Goal: Information Seeking & Learning: Learn about a topic

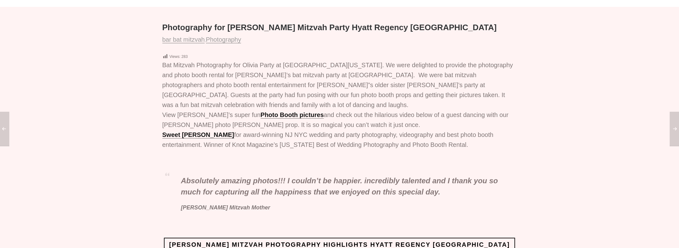
scroll to position [81, 0]
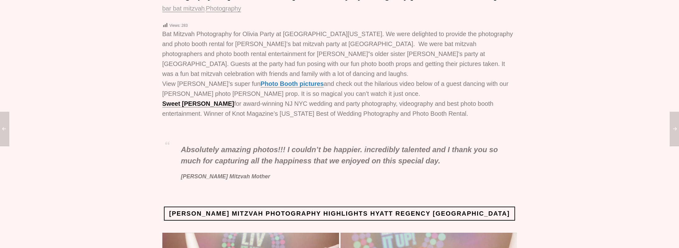
drag, startPoint x: 0, startPoint y: 0, endPoint x: 272, endPoint y: 115, distance: 295.3
click at [272, 87] on link "Photo Booth pictures" at bounding box center [292, 83] width 63 height 7
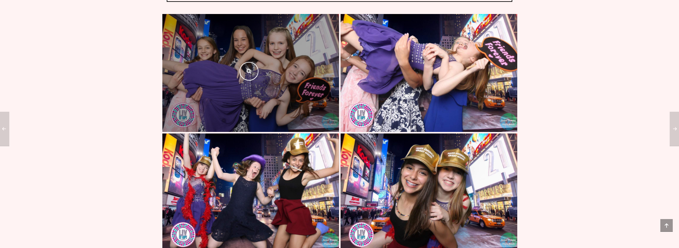
scroll to position [323, 0]
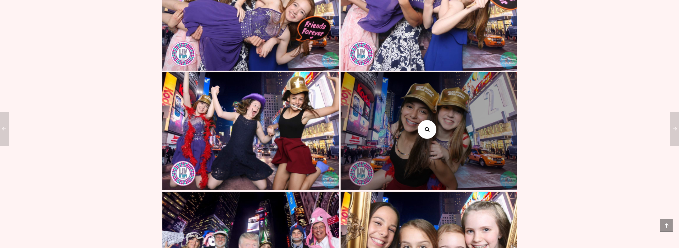
click at [424, 139] on link at bounding box center [427, 129] width 19 height 19
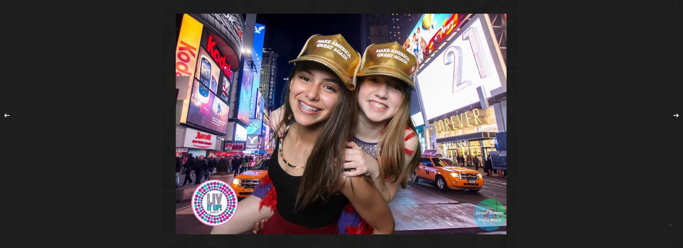
click at [328, 105] on img at bounding box center [341, 124] width 331 height 220
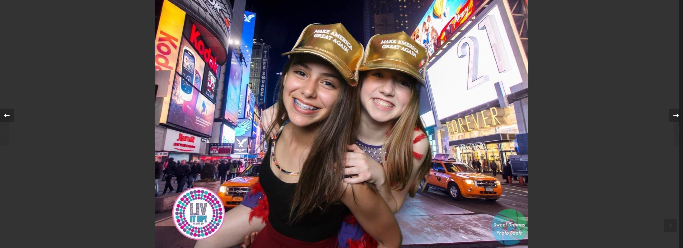
click at [329, 104] on img at bounding box center [341, 124] width 373 height 249
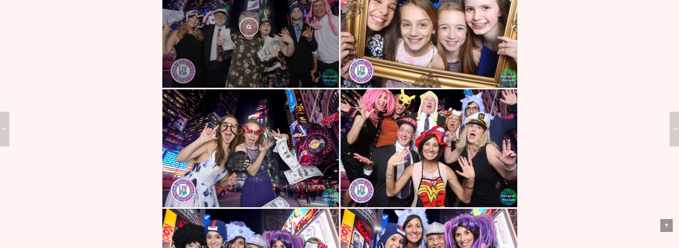
scroll to position [547, 0]
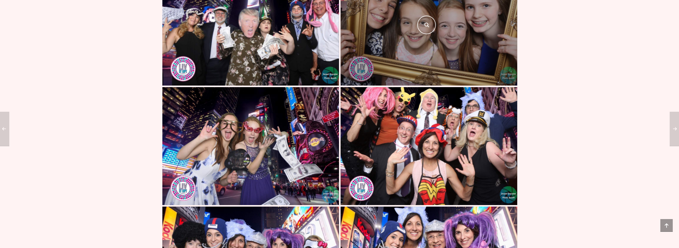
click at [435, 79] on div at bounding box center [428, 27] width 177 height 118
click at [430, 34] on link at bounding box center [427, 25] width 19 height 19
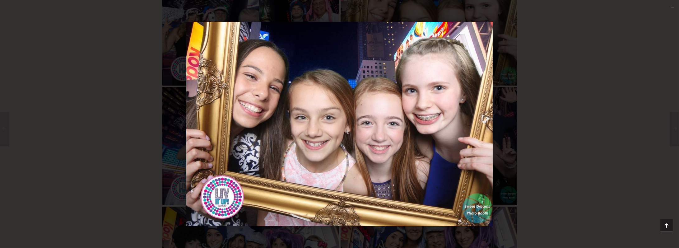
click at [562, 78] on div "1 / 1" at bounding box center [339, 124] width 635 height 204
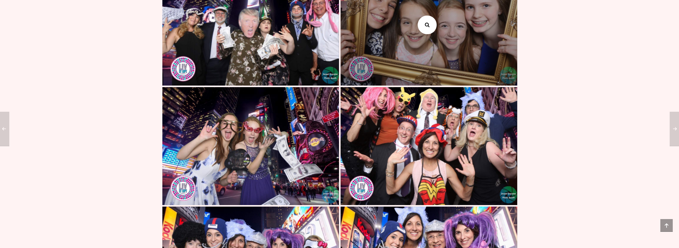
drag, startPoint x: 463, startPoint y: 62, endPoint x: 432, endPoint y: 50, distance: 33.8
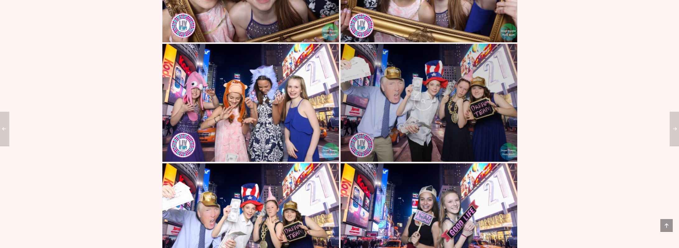
scroll to position [1194, 0]
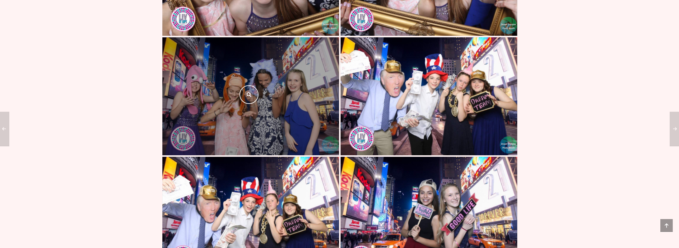
click at [259, 116] on div at bounding box center [250, 96] width 177 height 118
click at [250, 97] on icon at bounding box center [248, 94] width 7 height 5
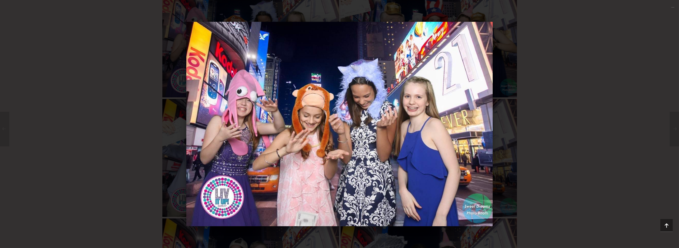
scroll to position [1318, 0]
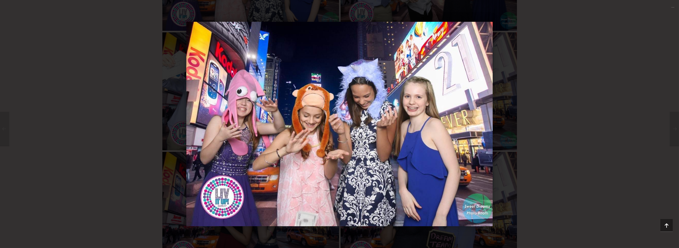
click at [556, 112] on div "1 / 1" at bounding box center [339, 124] width 635 height 204
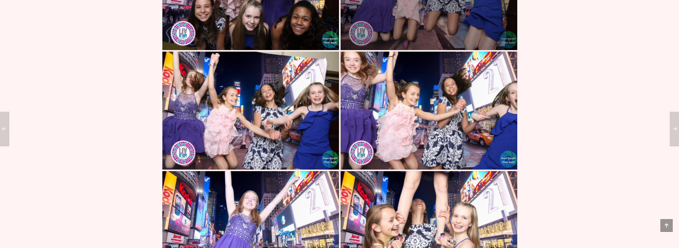
scroll to position [2114, 0]
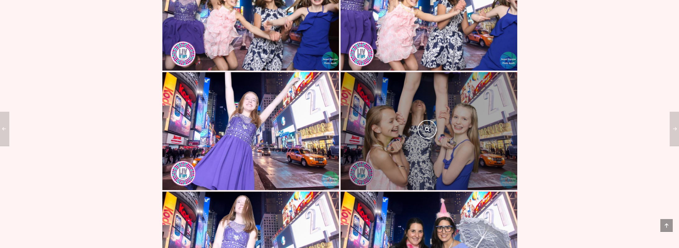
click at [455, 132] on div at bounding box center [428, 131] width 177 height 118
click at [426, 132] on icon at bounding box center [426, 129] width 7 height 5
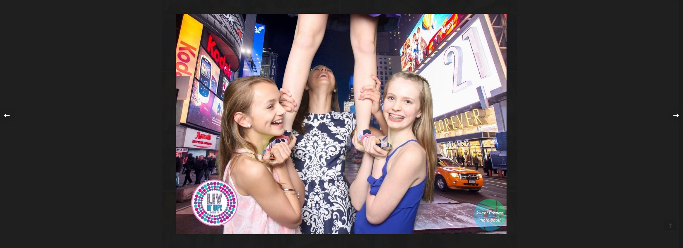
drag, startPoint x: 418, startPoint y: 110, endPoint x: 394, endPoint y: 108, distance: 24.0
click at [394, 108] on img at bounding box center [341, 124] width 331 height 220
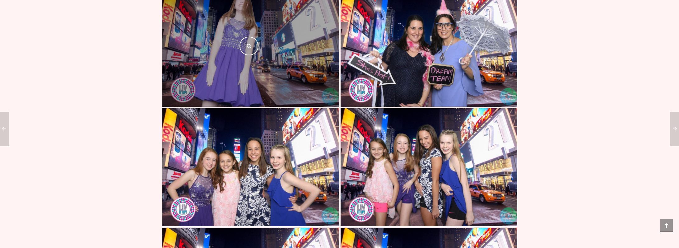
scroll to position [2388, 0]
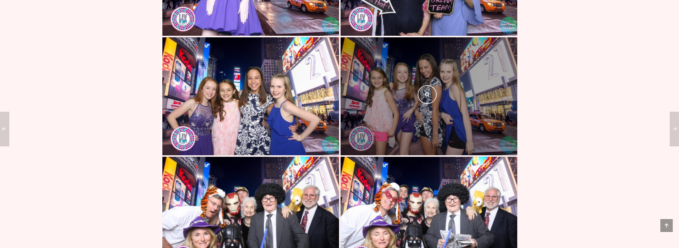
click at [411, 114] on div at bounding box center [428, 96] width 177 height 118
click at [426, 97] on icon at bounding box center [426, 94] width 7 height 5
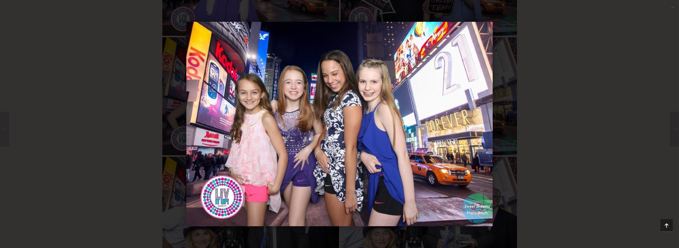
click at [567, 119] on div "1 / 1" at bounding box center [339, 124] width 635 height 204
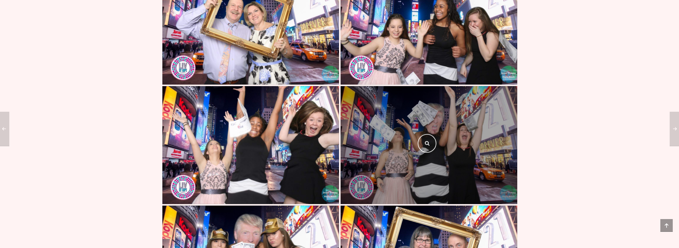
scroll to position [5525, 0]
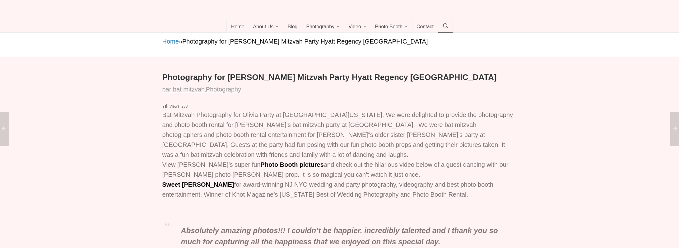
click at [176, 45] on link "Home" at bounding box center [170, 41] width 16 height 7
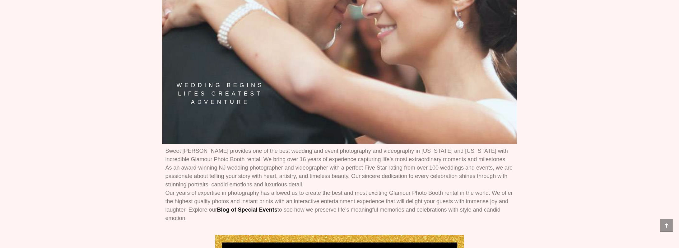
scroll to position [149, 0]
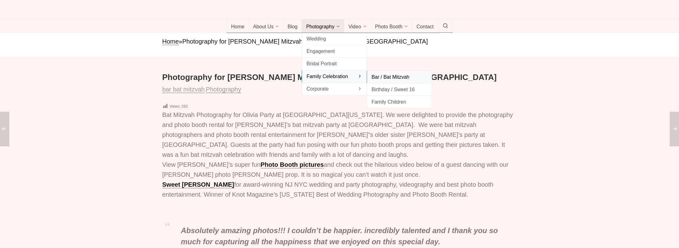
click at [393, 81] on span "Bar / Bat Mitzvah" at bounding box center [399, 77] width 56 height 8
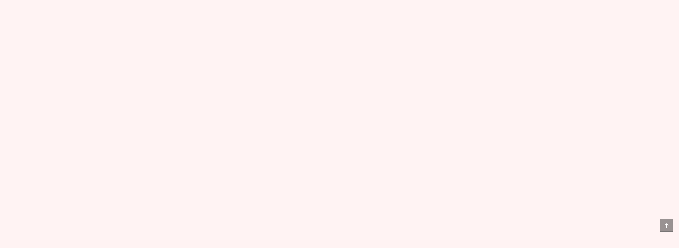
scroll to position [4130, 0]
